Goal: Information Seeking & Learning: Learn about a topic

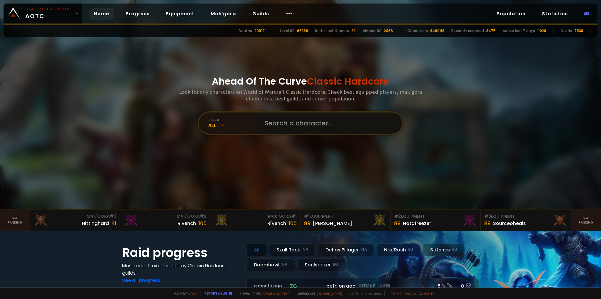
click at [288, 126] on input "text" at bounding box center [328, 122] width 134 height 21
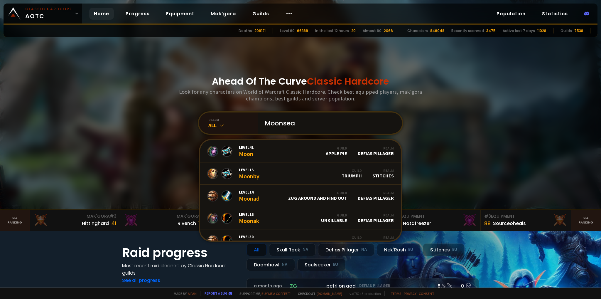
type input "Moonseal"
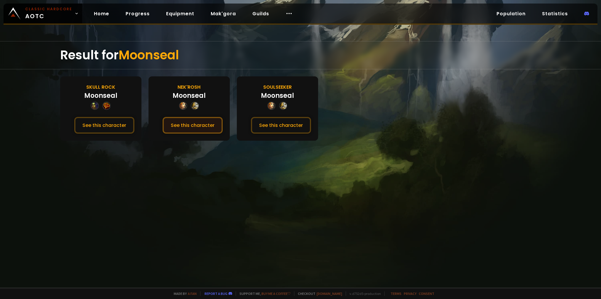
click at [197, 126] on button "See this character" at bounding box center [193, 125] width 60 height 17
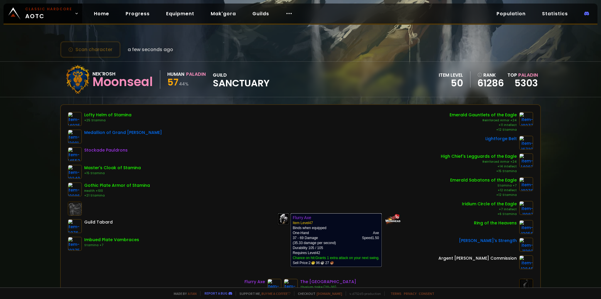
click at [281, 278] on img at bounding box center [274, 285] width 14 height 14
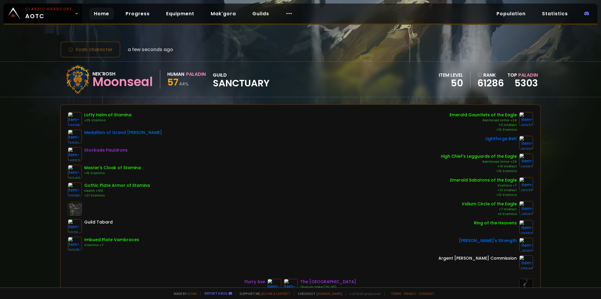
click at [102, 16] on link "Home" at bounding box center [101, 14] width 25 height 12
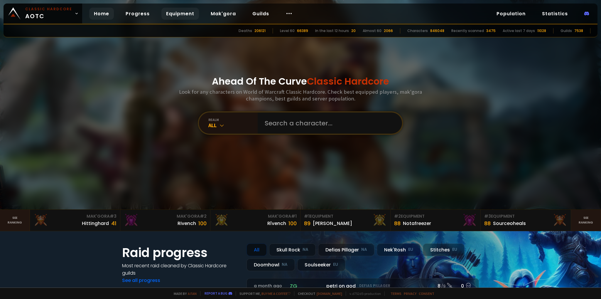
click at [172, 14] on link "Equipment" at bounding box center [180, 14] width 38 height 12
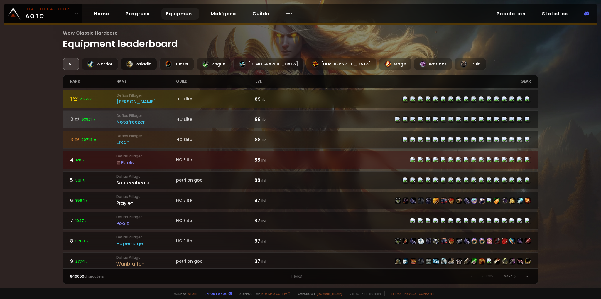
click at [130, 59] on div "Paladin" at bounding box center [139, 64] width 36 height 12
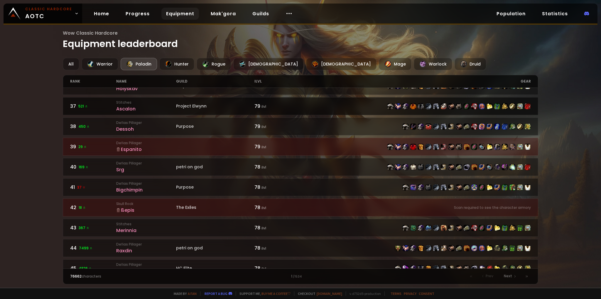
scroll to position [819, 0]
